Goal: Task Accomplishment & Management: Manage account settings

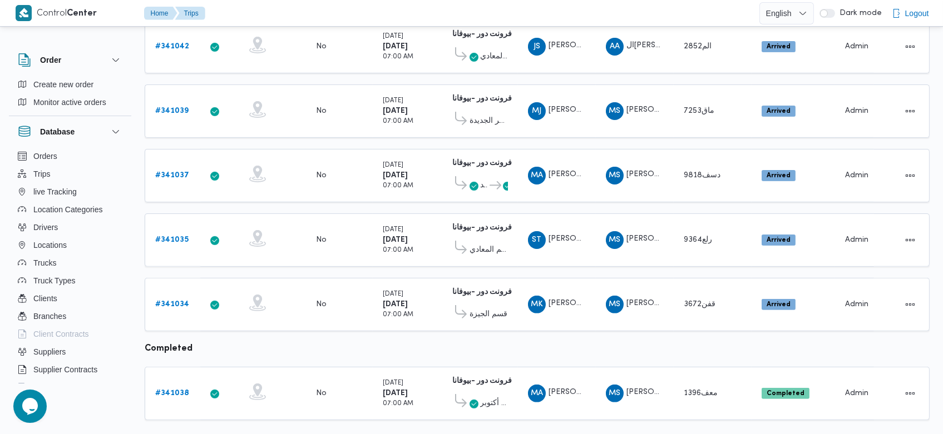
click at [670, 425] on div "Rows per page : 20 1" at bounding box center [537, 438] width 798 height 27
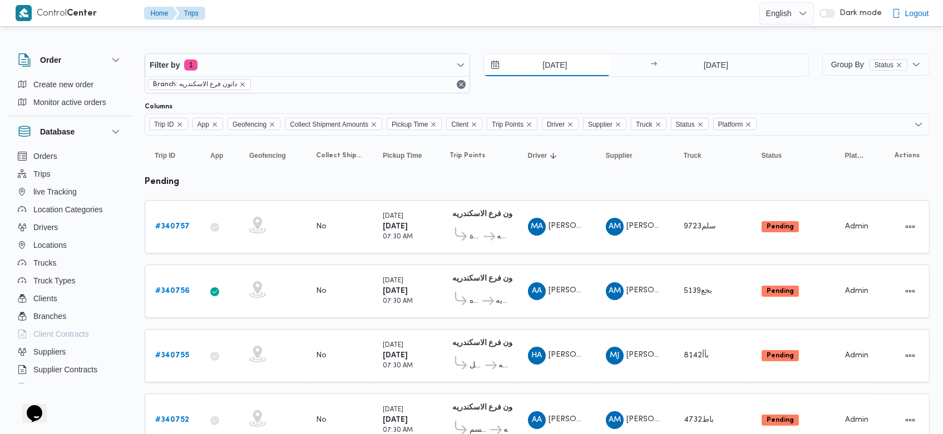
click at [533, 65] on input "[DATE]" at bounding box center [547, 65] width 126 height 22
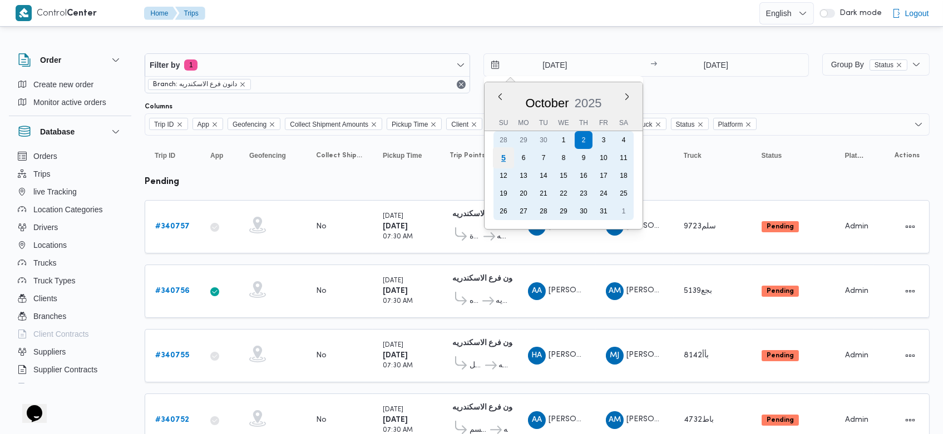
click at [501, 155] on div "5" at bounding box center [503, 157] width 21 height 21
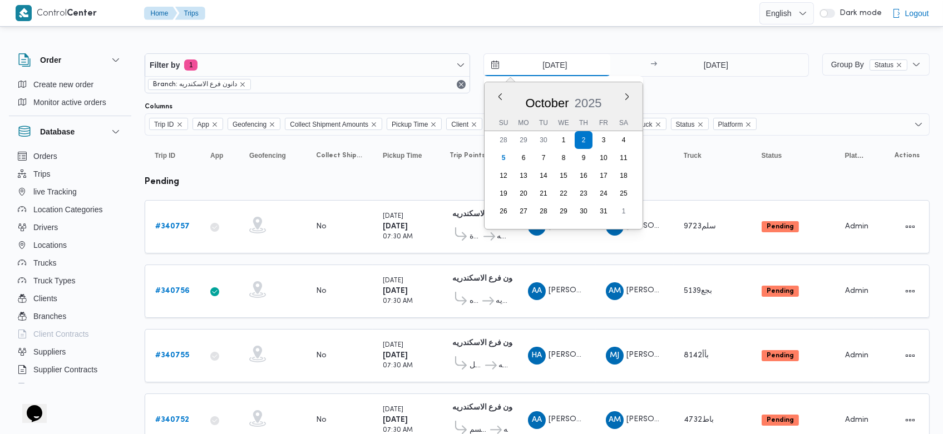
type input "[DATE]"
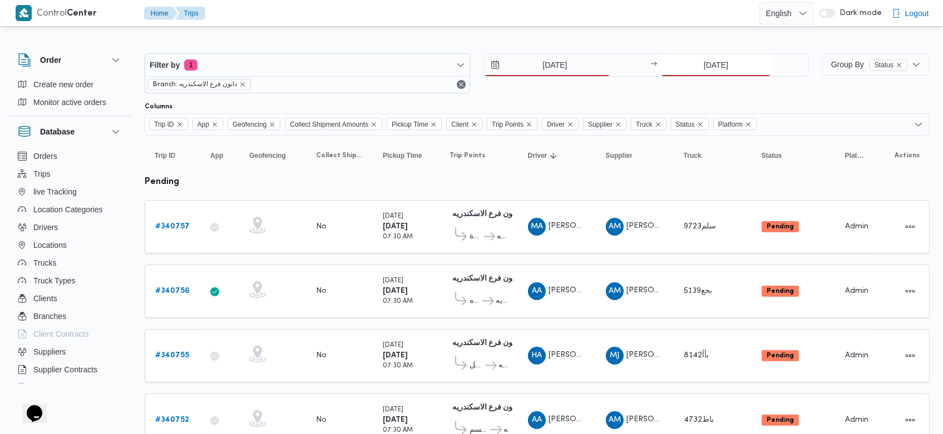
click at [696, 65] on input "[DATE]" at bounding box center [715, 65] width 111 height 22
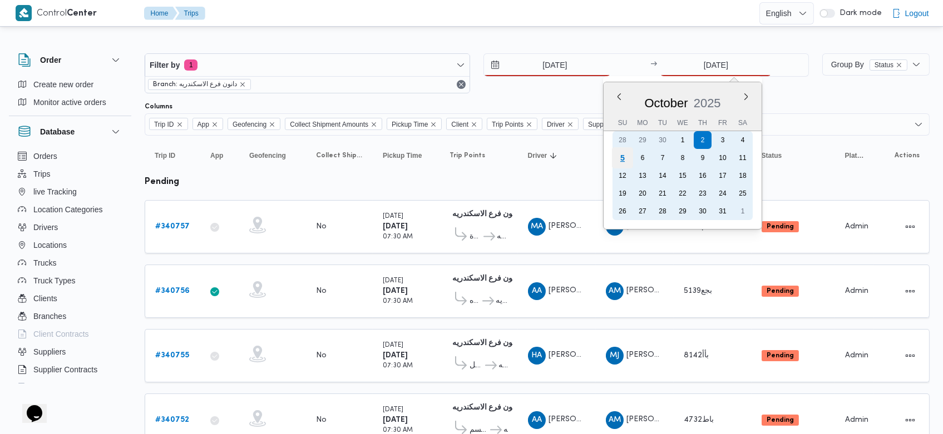
click at [629, 157] on div "5" at bounding box center [622, 157] width 21 height 21
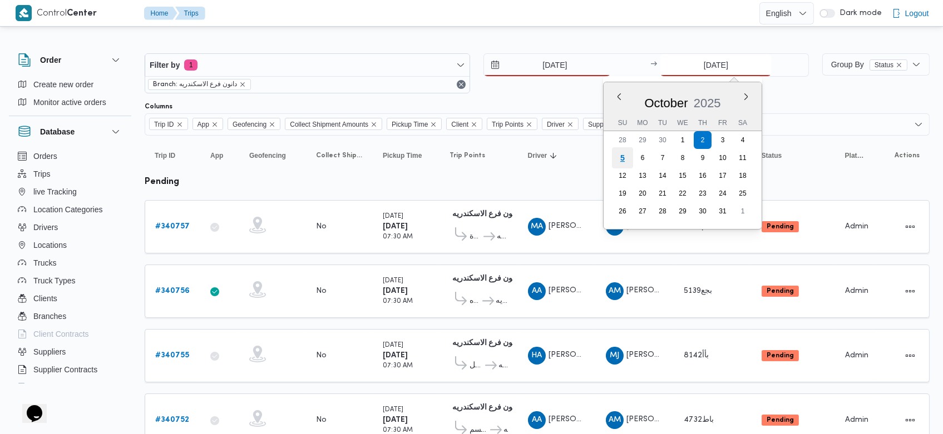
type input "[DATE]"
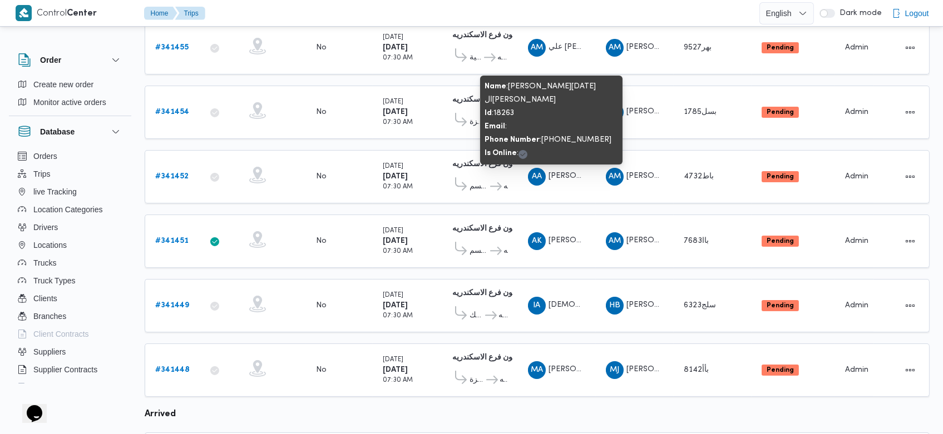
scroll to position [307, 0]
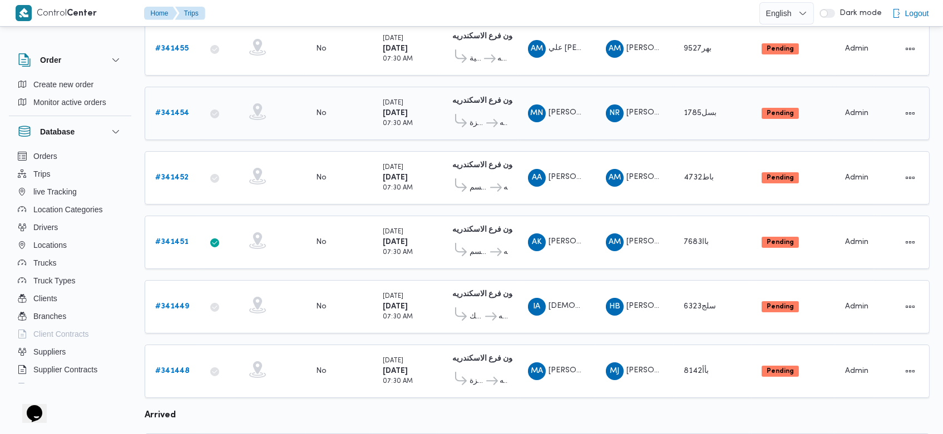
click at [164, 110] on b "# 341454" at bounding box center [172, 113] width 34 height 7
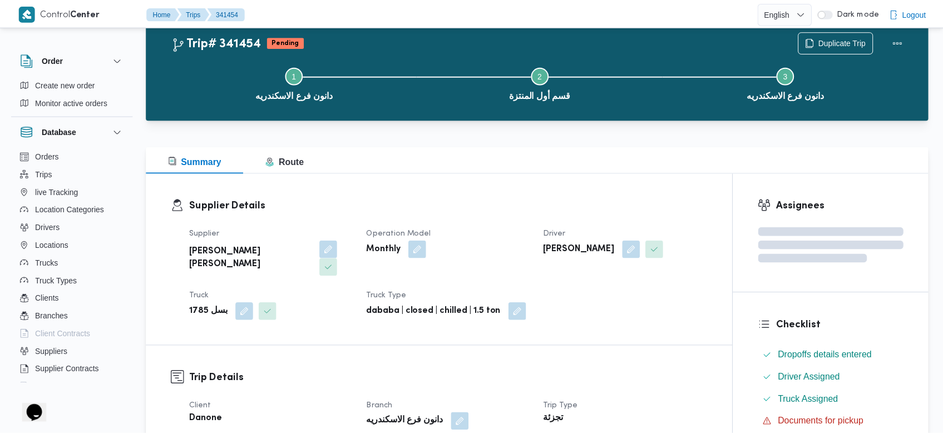
scroll to position [307, 0]
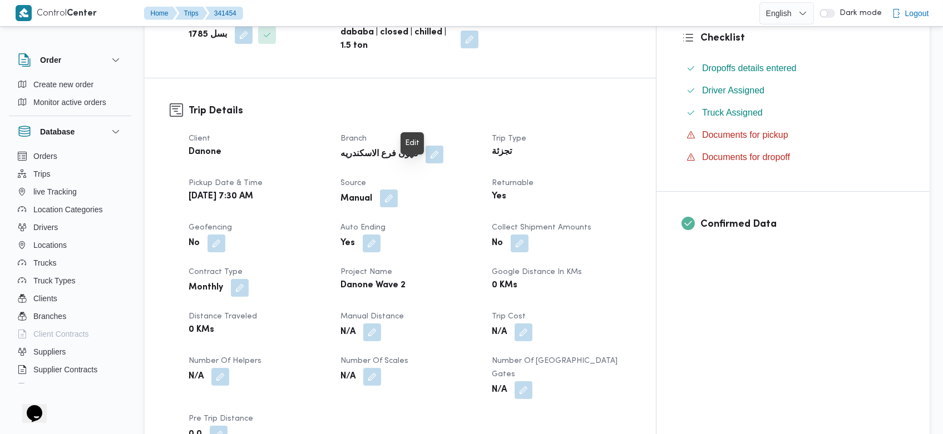
click at [398, 190] on button "button" at bounding box center [389, 199] width 18 height 18
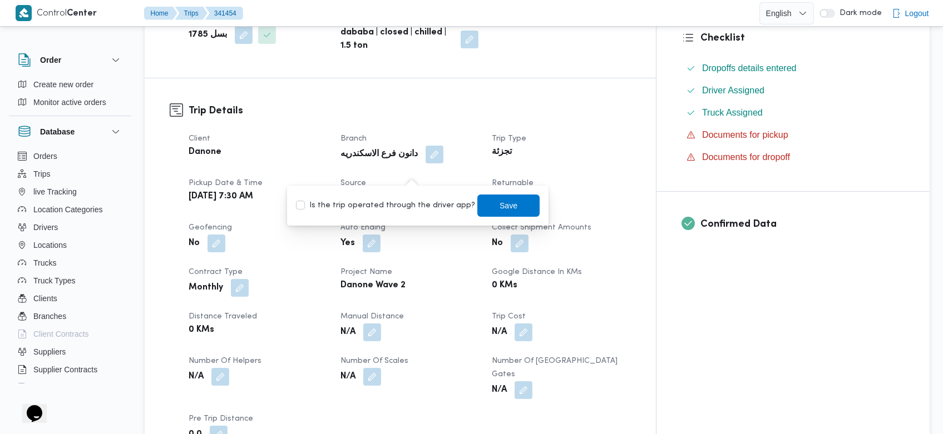
click at [412, 204] on label "Is the trip operated through the driver app?" at bounding box center [385, 205] width 179 height 13
checkbox input "true"
click at [517, 210] on span "Save" at bounding box center [508, 205] width 62 height 22
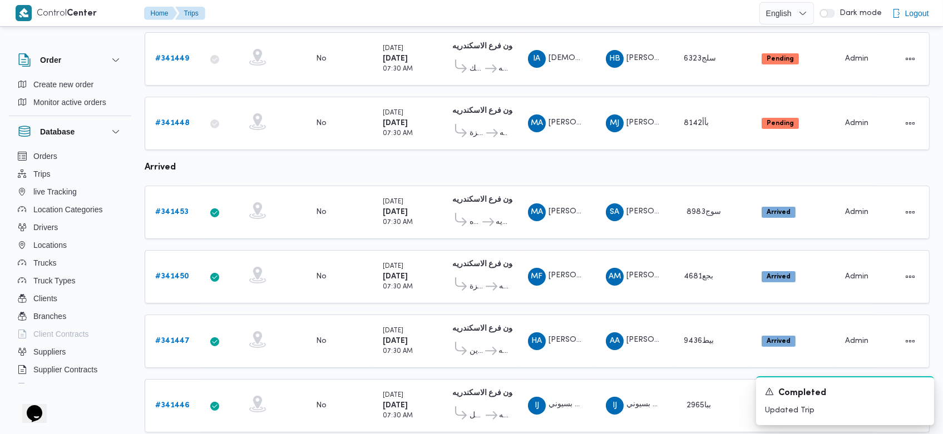
scroll to position [636, 0]
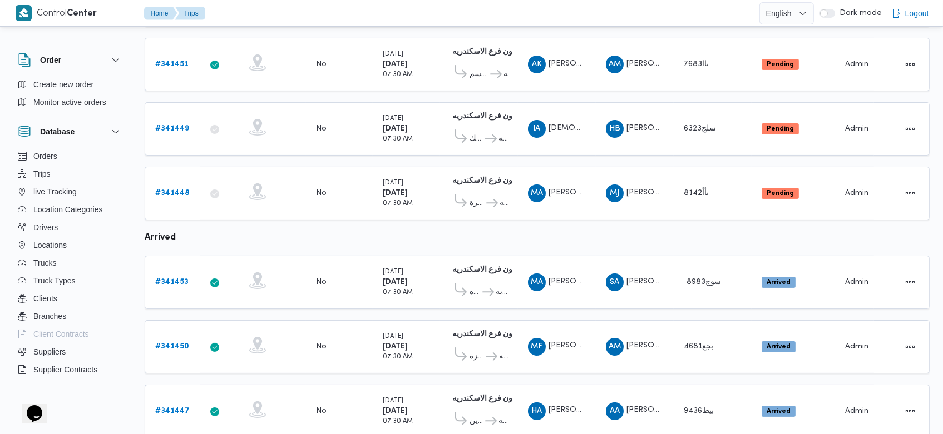
scroll to position [473, 0]
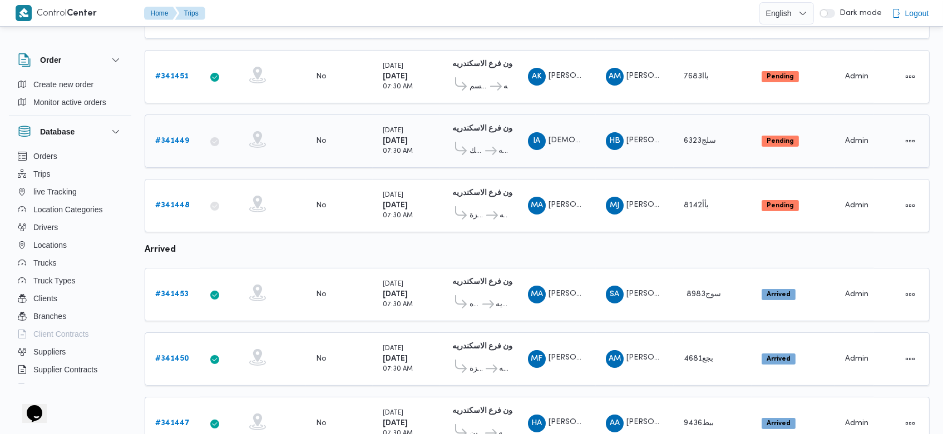
click at [174, 135] on link "# 341449" at bounding box center [172, 141] width 34 height 13
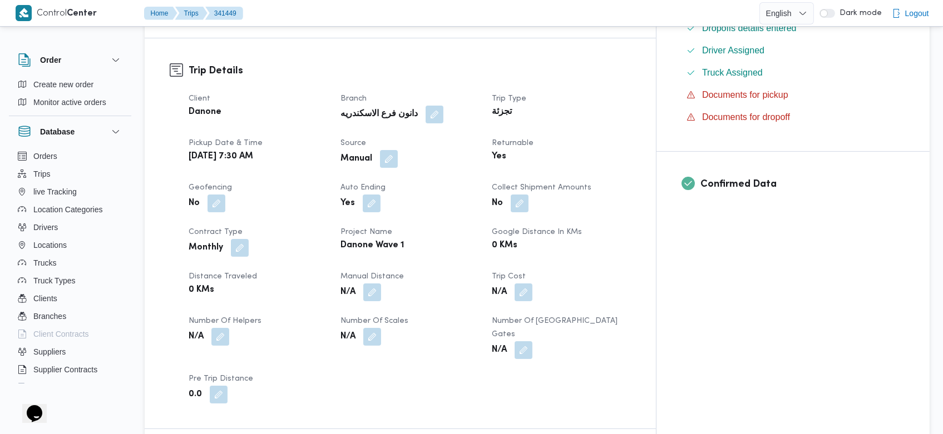
scroll to position [344, 0]
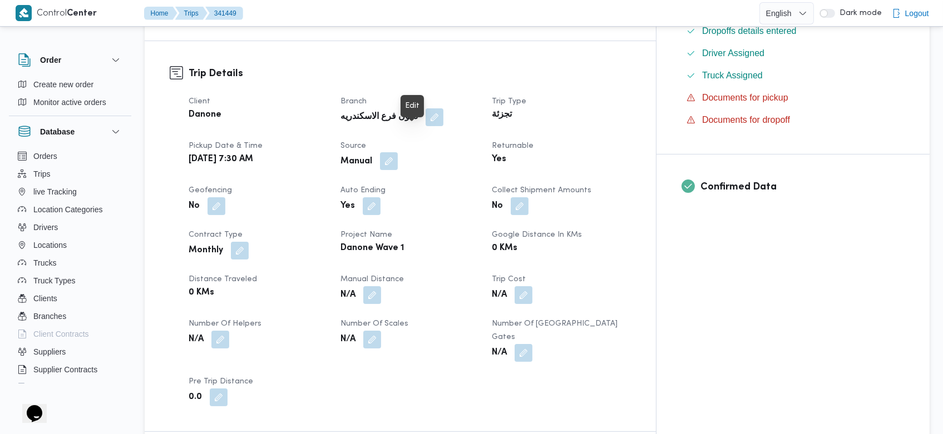
click at [398, 152] on button "button" at bounding box center [389, 161] width 18 height 18
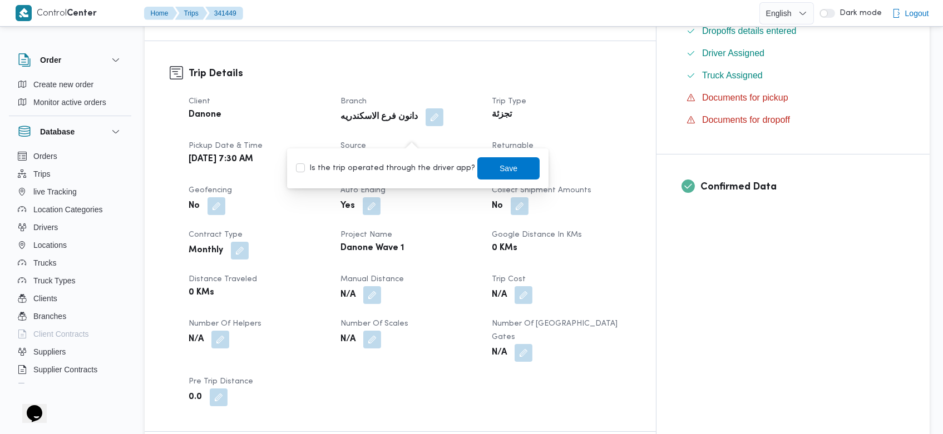
click at [409, 167] on label "Is the trip operated through the driver app?" at bounding box center [385, 168] width 179 height 13
checkbox input "true"
click at [485, 170] on span "Save" at bounding box center [508, 168] width 62 height 22
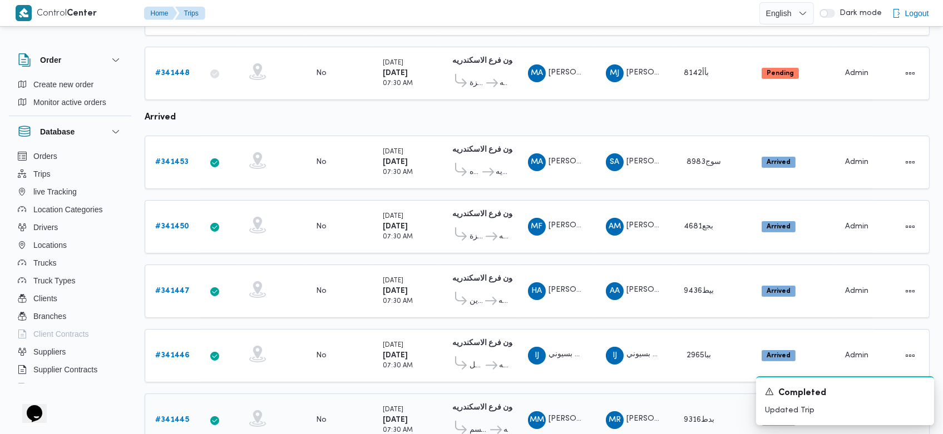
scroll to position [636, 0]
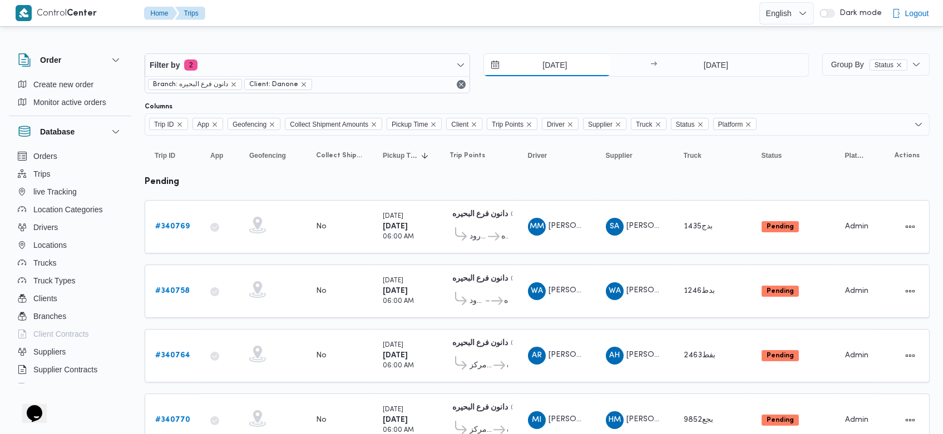
click at [530, 65] on input "[DATE]" at bounding box center [547, 65] width 126 height 22
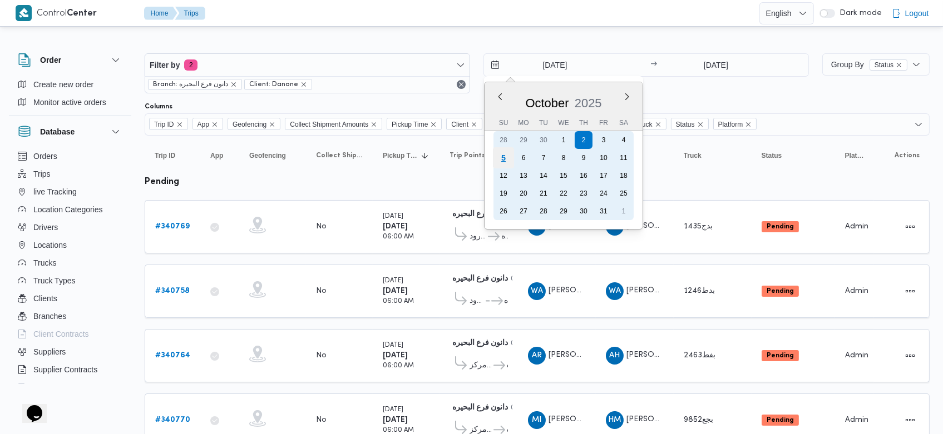
click at [506, 161] on div "5" at bounding box center [503, 157] width 21 height 21
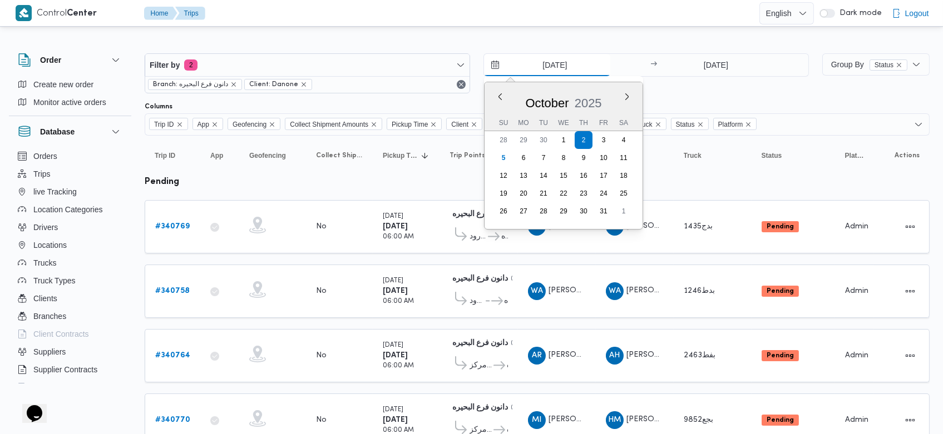
type input "[DATE]"
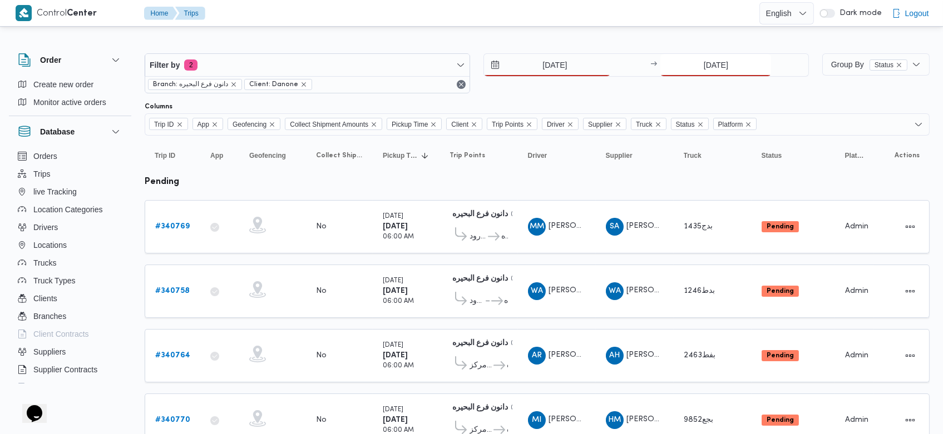
click at [694, 62] on input "[DATE]" at bounding box center [715, 65] width 111 height 22
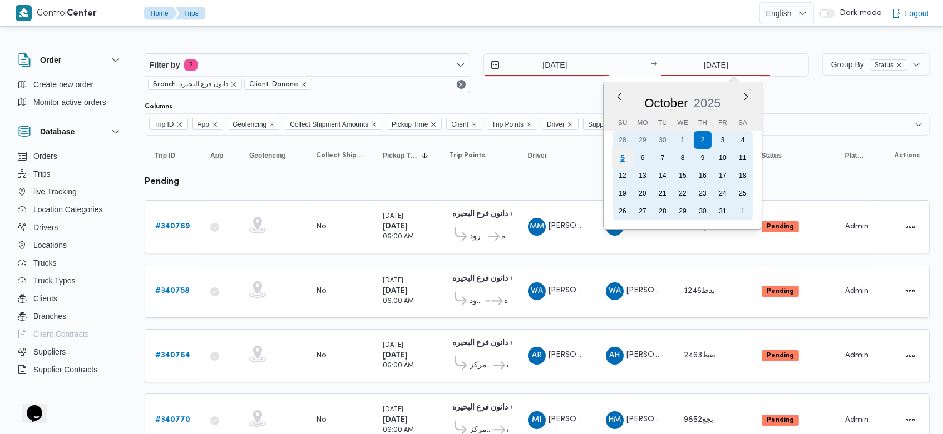
click at [623, 155] on div "5" at bounding box center [622, 157] width 21 height 21
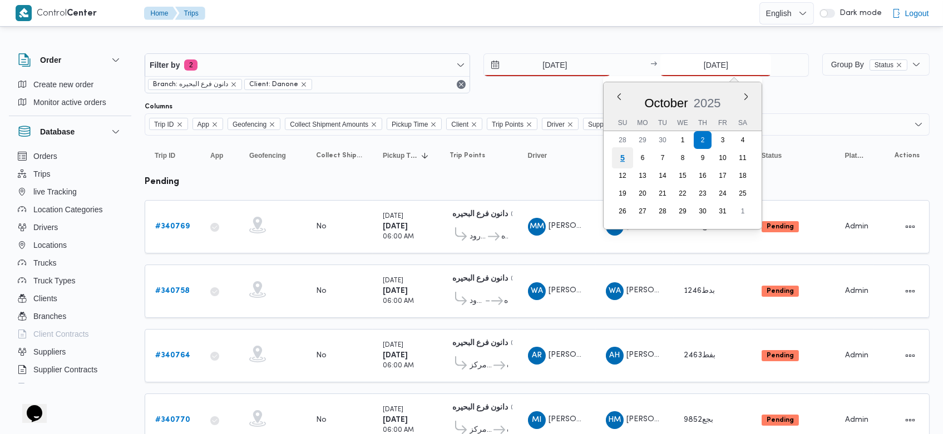
type input "[DATE]"
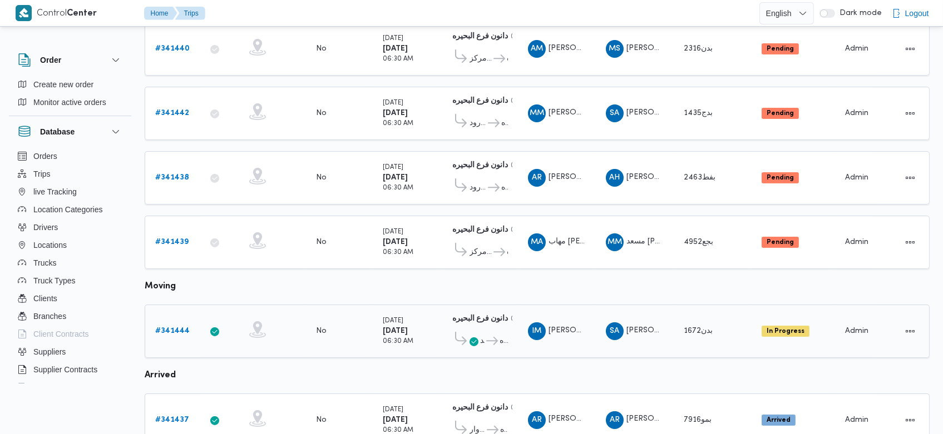
scroll to position [370, 0]
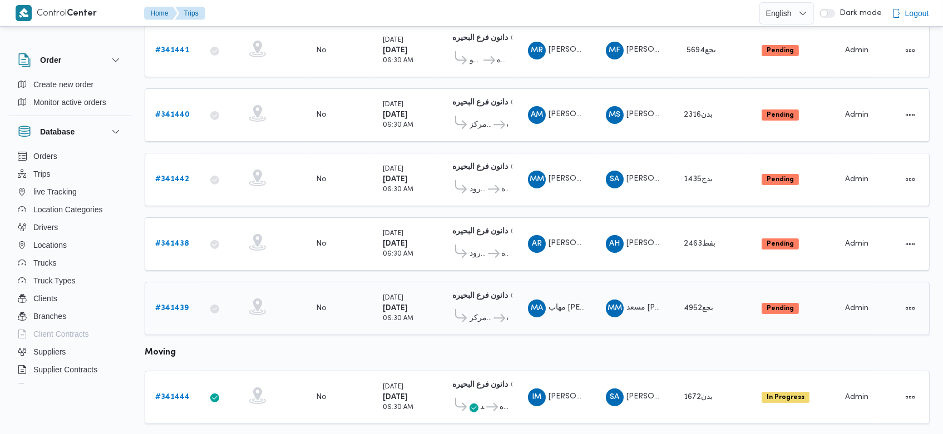
click at [181, 305] on b "# 341439" at bounding box center [171, 308] width 33 height 7
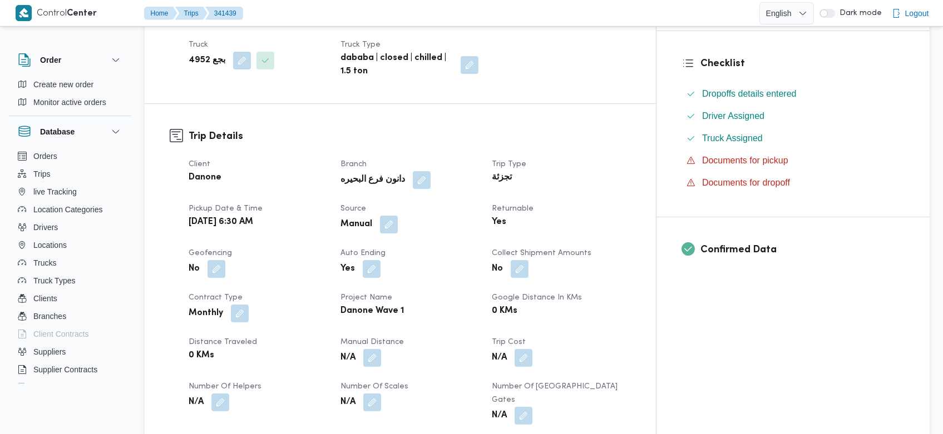
scroll to position [279, 0]
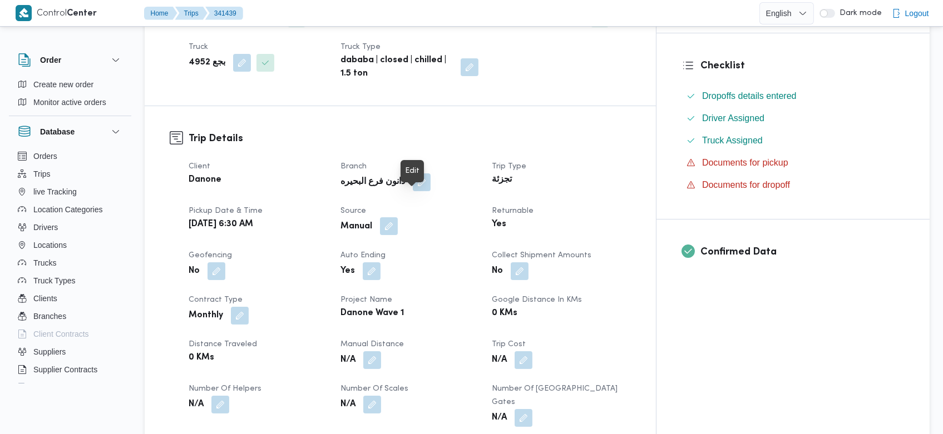
click at [398, 217] on button "button" at bounding box center [389, 226] width 18 height 18
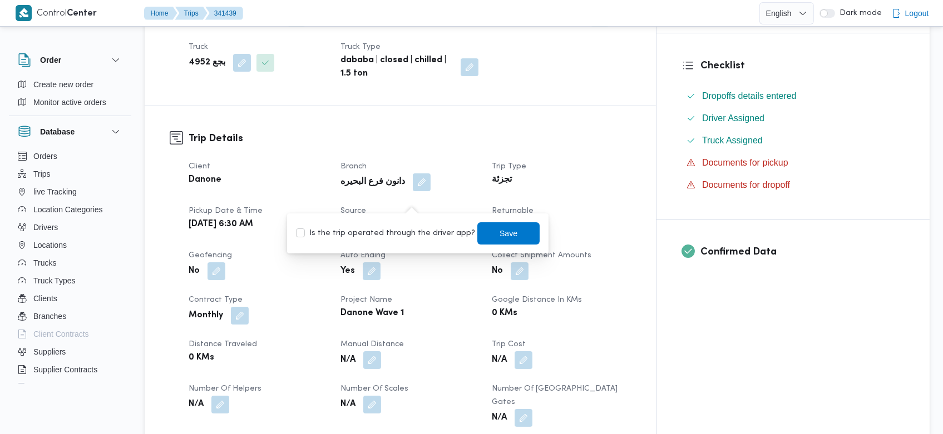
click at [406, 235] on label "Is the trip operated through the driver app?" at bounding box center [385, 233] width 179 height 13
checkbox input "true"
click at [485, 237] on span "Save" at bounding box center [508, 233] width 62 height 22
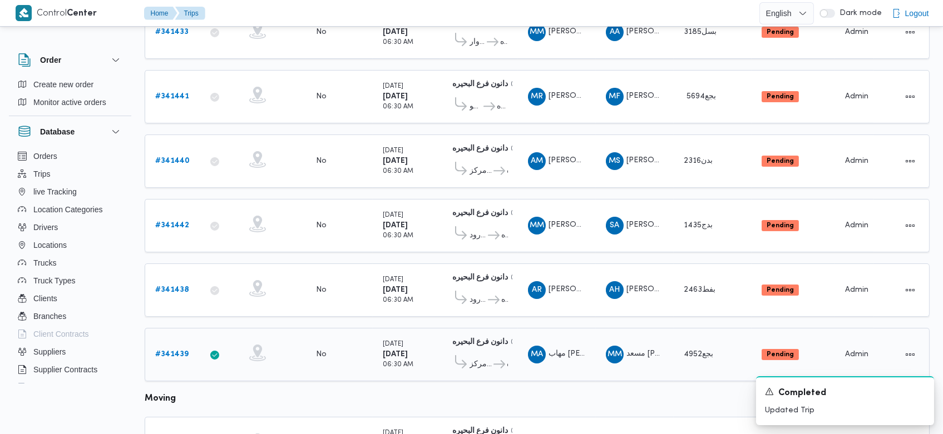
scroll to position [320, 0]
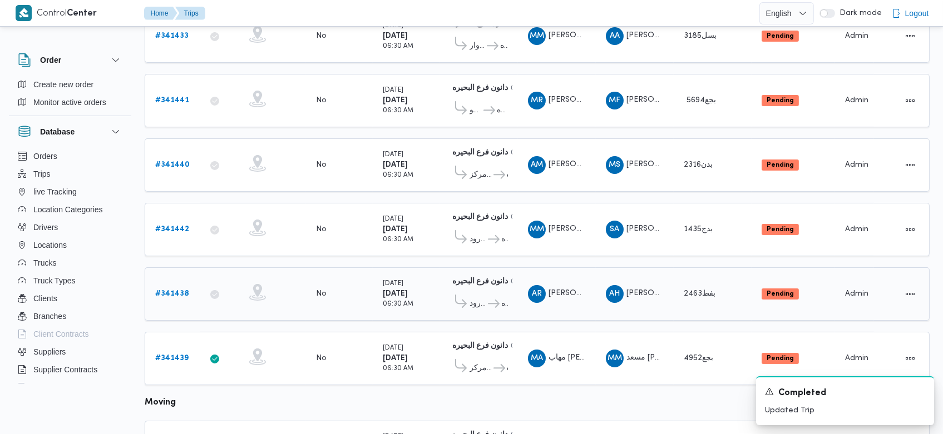
click at [174, 290] on b "# 341438" at bounding box center [172, 293] width 34 height 7
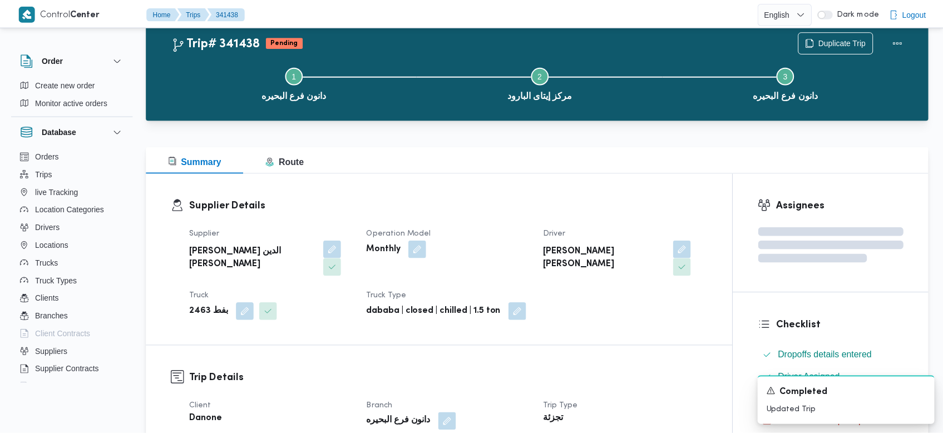
scroll to position [320, 0]
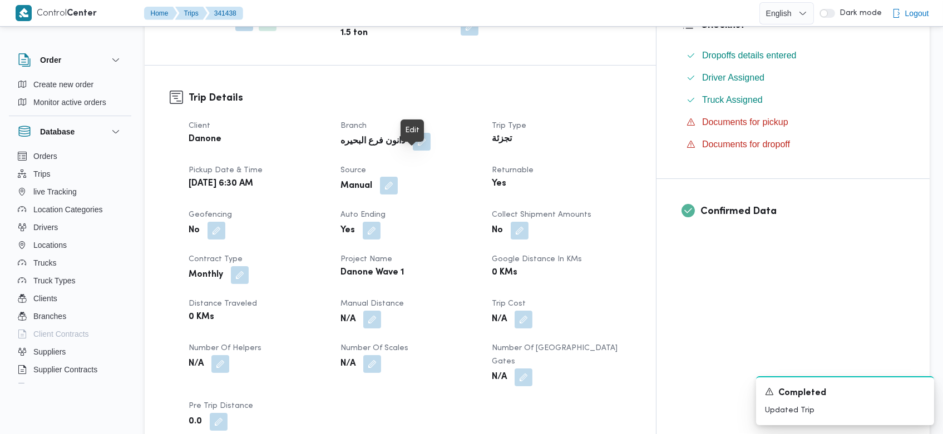
click at [398, 177] on button "button" at bounding box center [389, 186] width 18 height 18
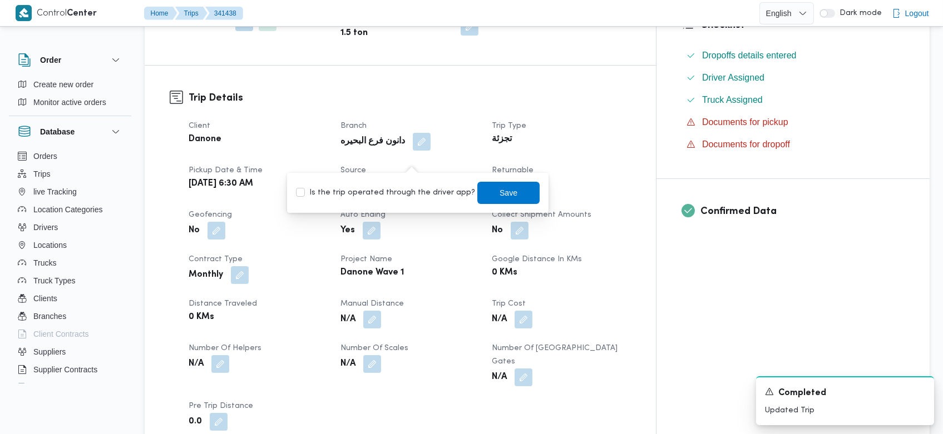
click at [402, 190] on label "Is the trip operated through the driver app?" at bounding box center [385, 192] width 179 height 13
checkbox input "true"
click at [487, 189] on span "Save" at bounding box center [508, 192] width 62 height 22
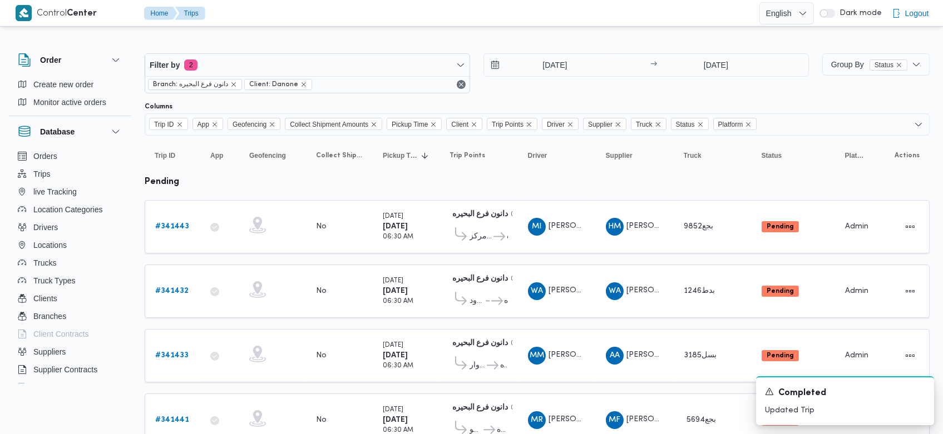
scroll to position [116, 0]
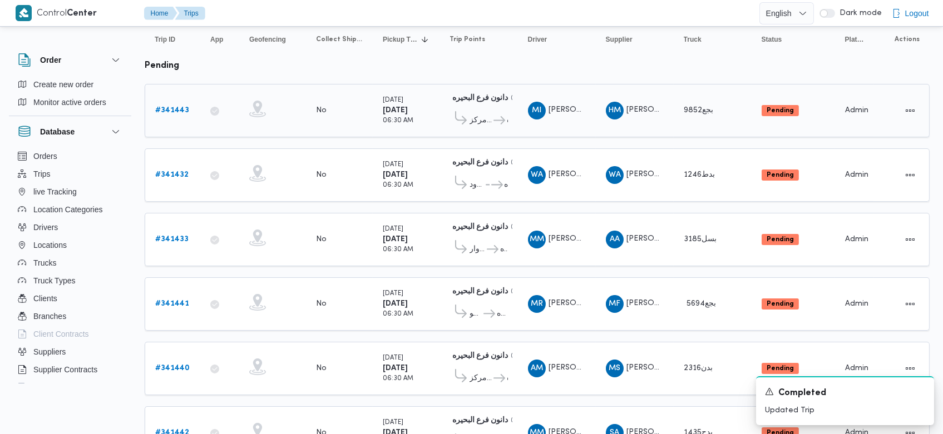
click at [169, 107] on b "# 341443" at bounding box center [172, 110] width 34 height 7
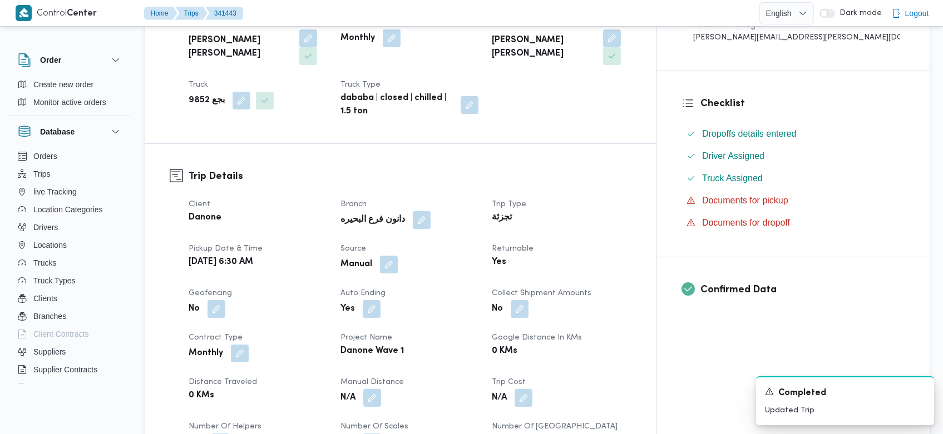
scroll to position [242, 0]
click at [398, 261] on button "button" at bounding box center [389, 264] width 18 height 18
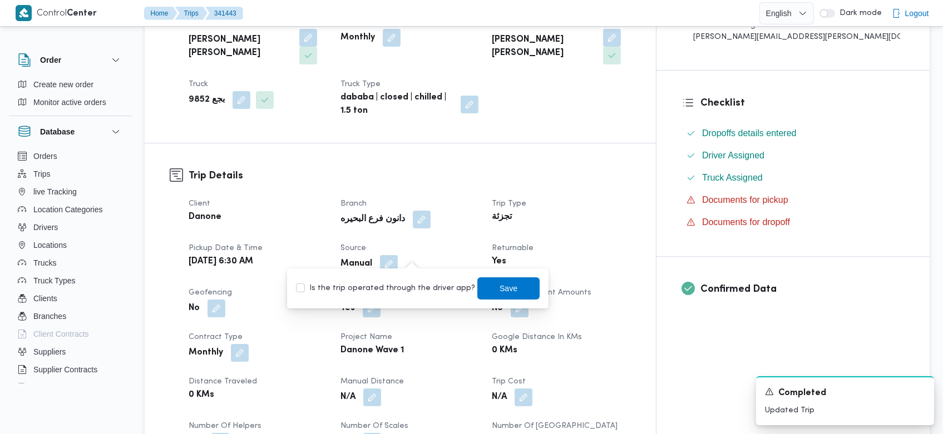
click at [415, 289] on label "Is the trip operated through the driver app?" at bounding box center [385, 288] width 179 height 13
checkbox input "true"
click at [506, 289] on span "Save" at bounding box center [508, 288] width 62 height 22
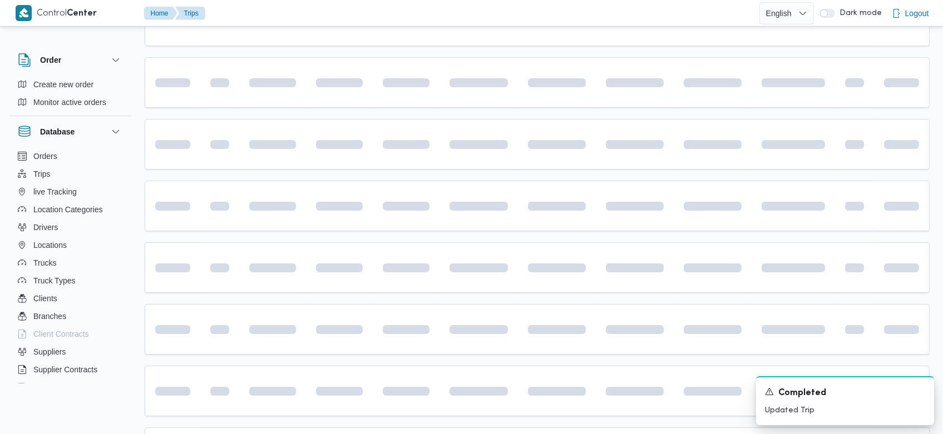
scroll to position [116, 0]
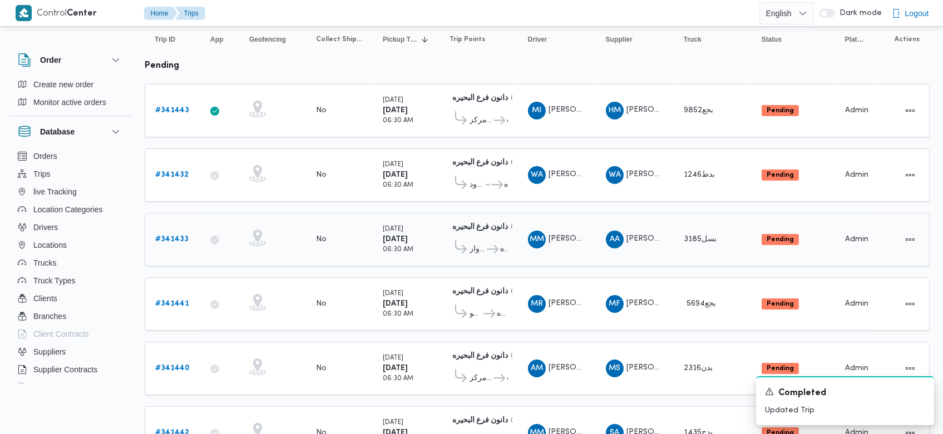
click at [174, 236] on b "# 341433" at bounding box center [171, 239] width 33 height 7
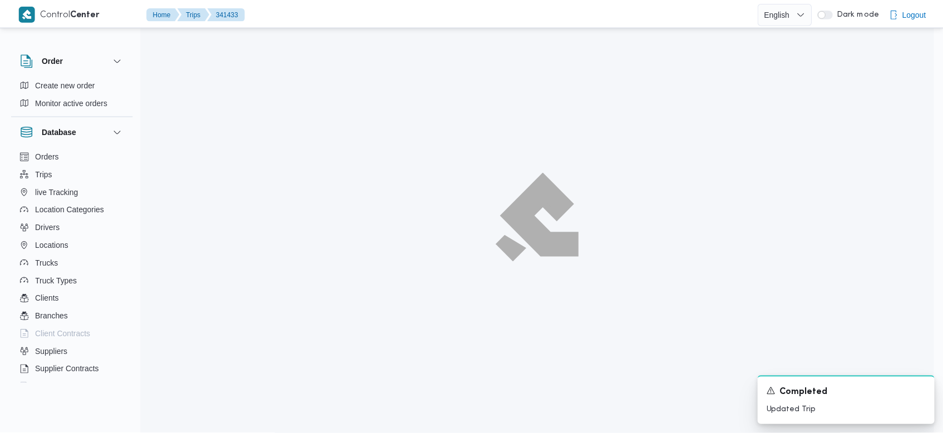
scroll to position [116, 0]
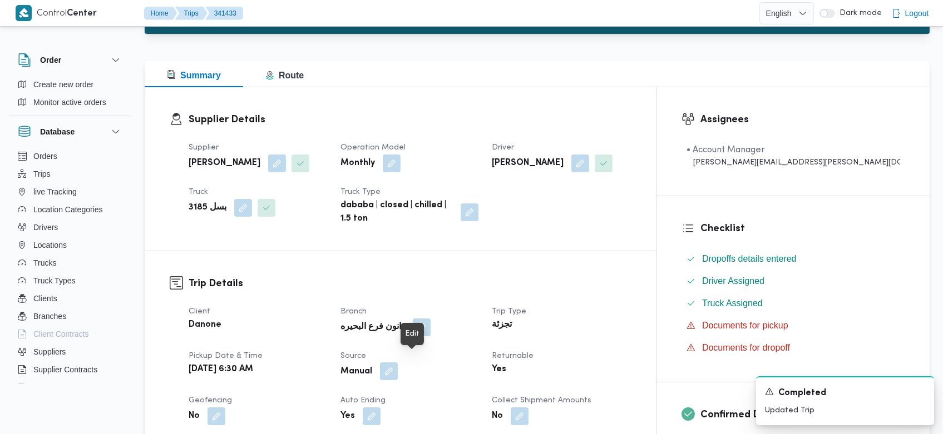
click at [398, 364] on button "button" at bounding box center [389, 372] width 18 height 18
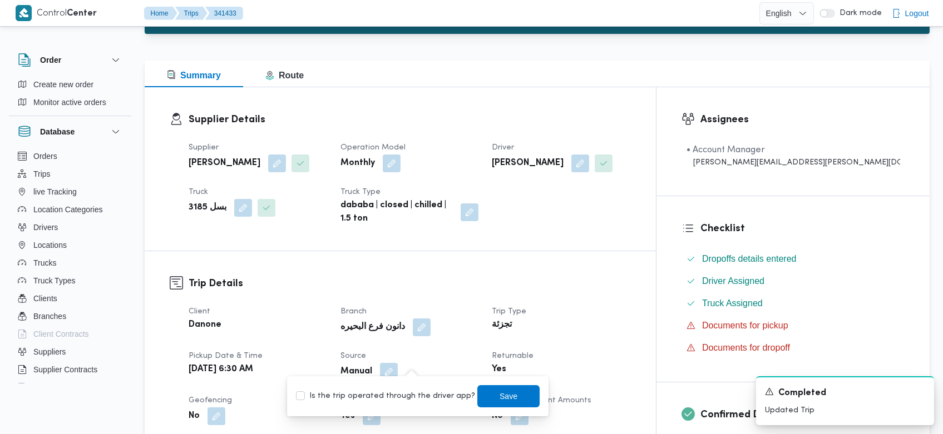
click at [408, 397] on label "Is the trip operated through the driver app?" at bounding box center [385, 396] width 179 height 13
checkbox input "true"
click at [503, 399] on span "Save" at bounding box center [509, 395] width 18 height 13
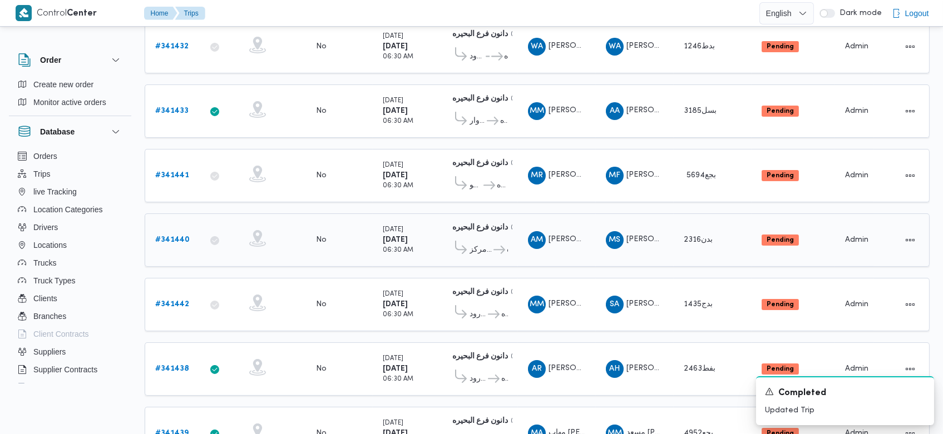
scroll to position [248, 0]
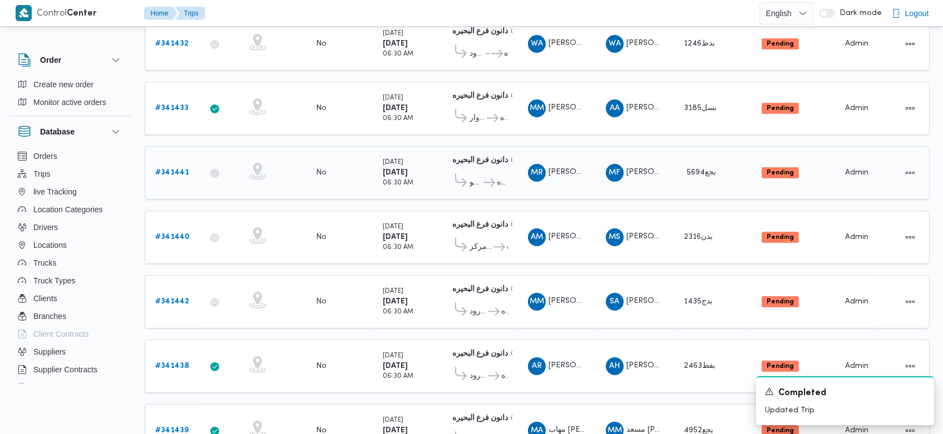
click at [169, 169] on b "# 341441" at bounding box center [172, 172] width 34 height 7
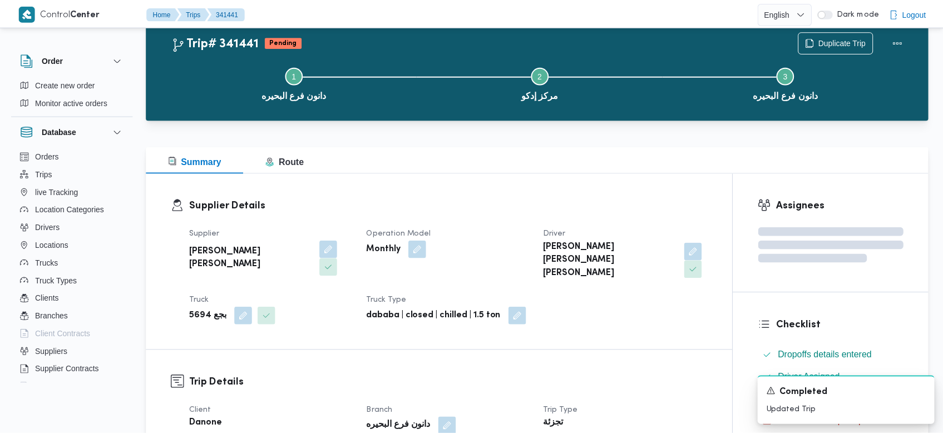
scroll to position [248, 0]
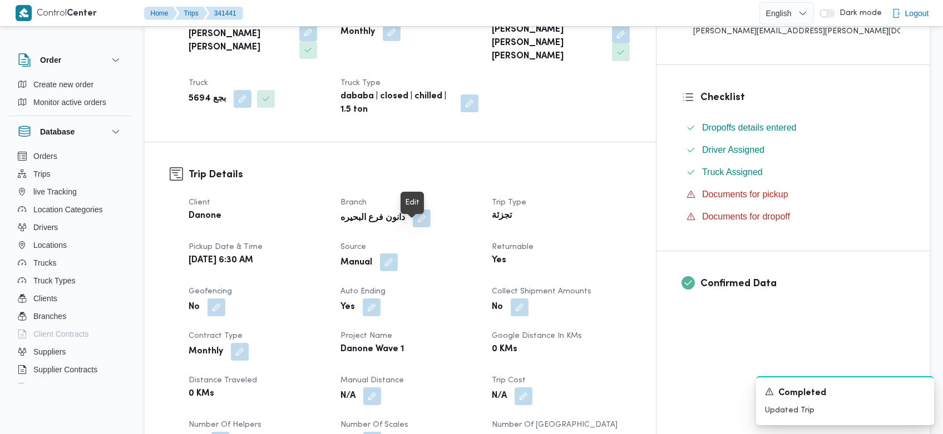
click at [398, 254] on button "button" at bounding box center [389, 263] width 18 height 18
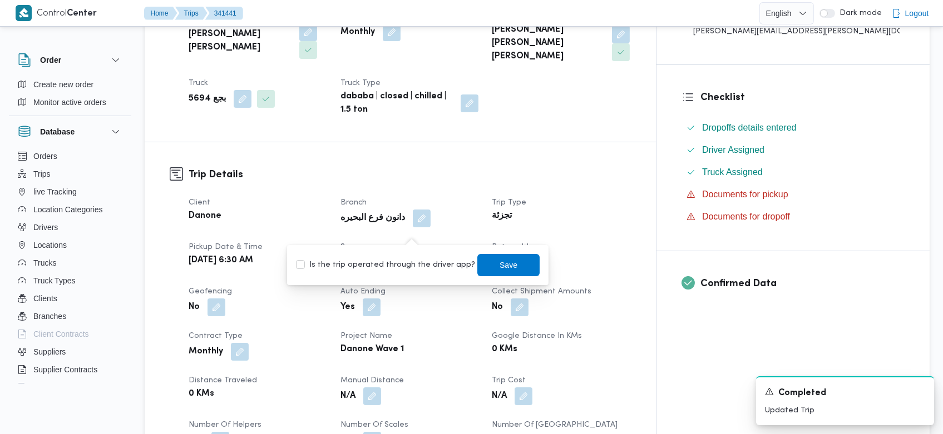
click at [409, 265] on label "Is the trip operated through the driver app?" at bounding box center [385, 265] width 179 height 13
checkbox input "true"
click at [515, 264] on span "Save" at bounding box center [508, 265] width 62 height 22
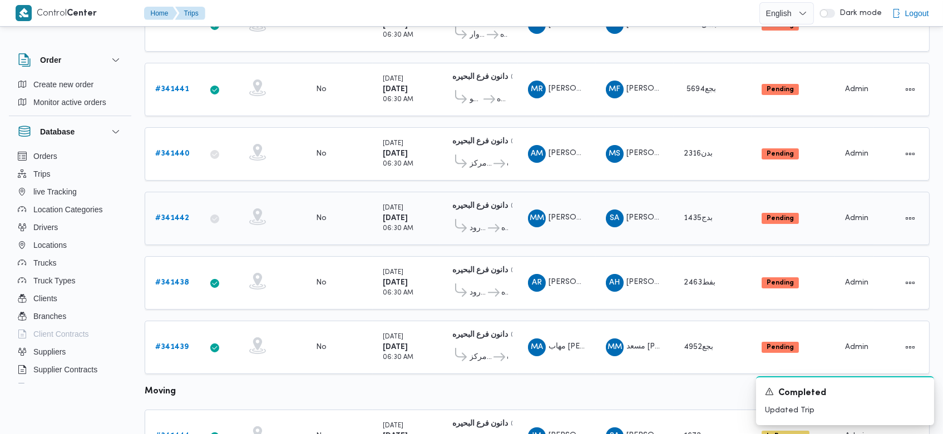
scroll to position [331, 0]
click at [181, 150] on b "# 341440" at bounding box center [172, 153] width 34 height 7
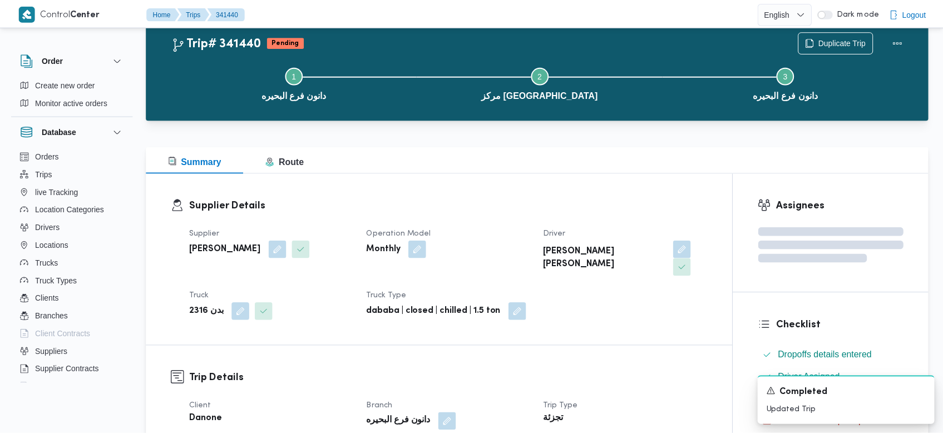
scroll to position [331, 0]
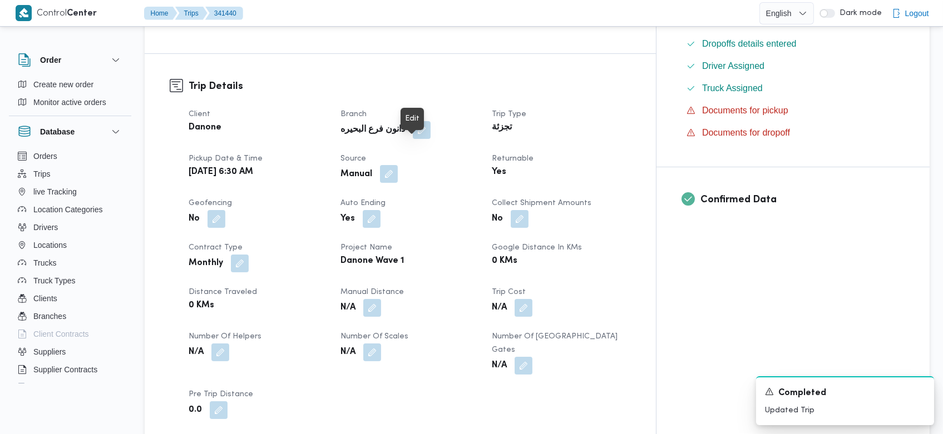
click at [398, 165] on button "button" at bounding box center [389, 174] width 18 height 18
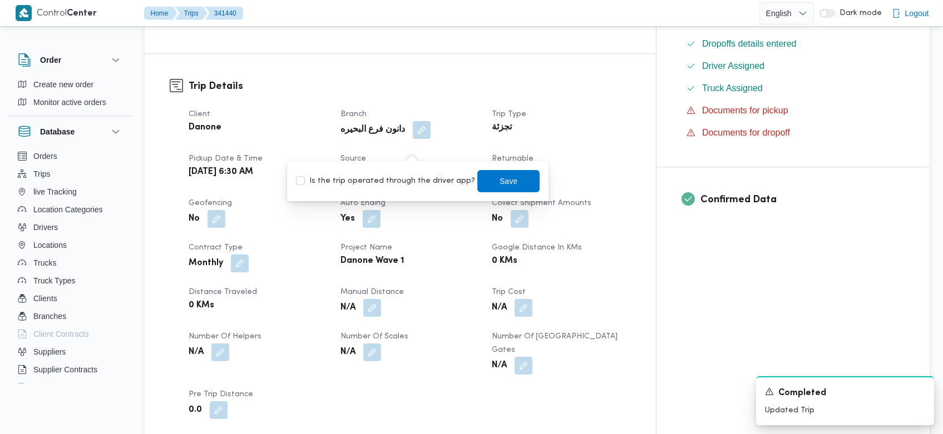
click at [409, 185] on label "Is the trip operated through the driver app?" at bounding box center [385, 181] width 179 height 13
checkbox input "true"
click at [500, 186] on span "Save" at bounding box center [509, 180] width 18 height 13
